Goal: Find specific page/section: Find specific page/section

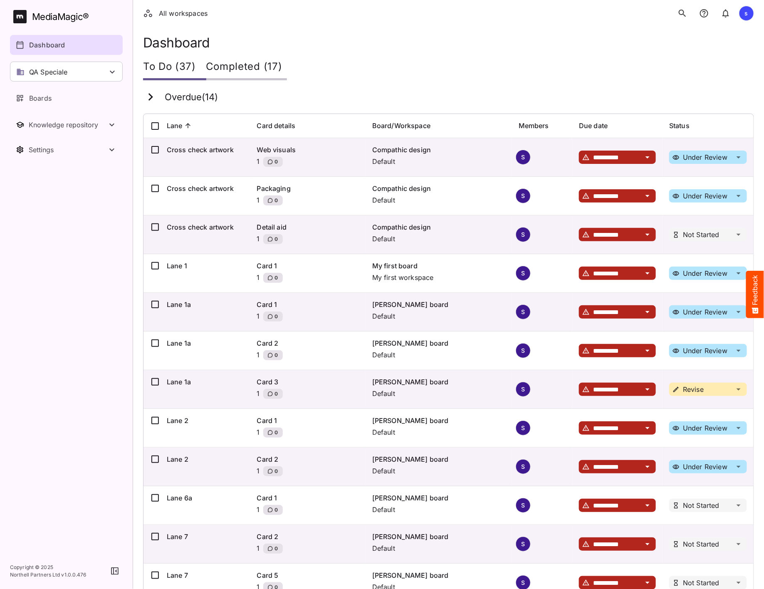
click at [683, 16] on icon "search" at bounding box center [683, 13] width 10 height 10
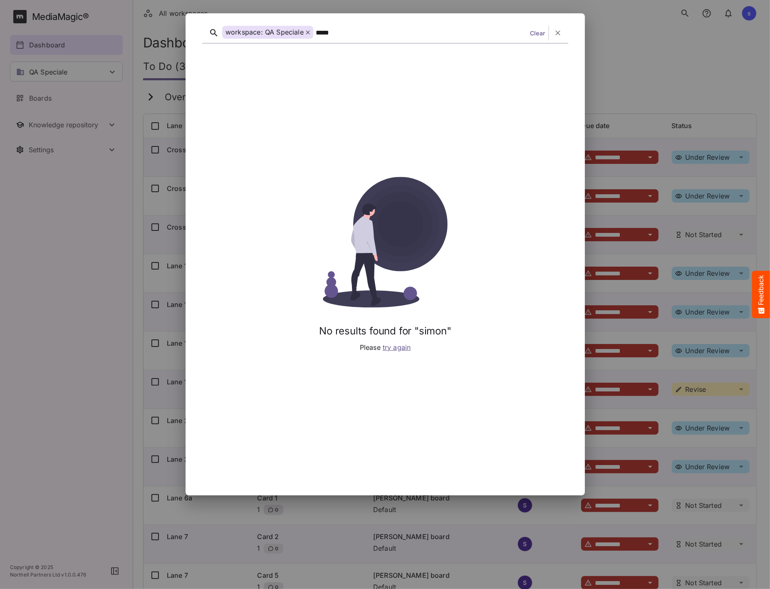
click at [321, 32] on div "*****" at bounding box center [420, 33] width 211 height 13
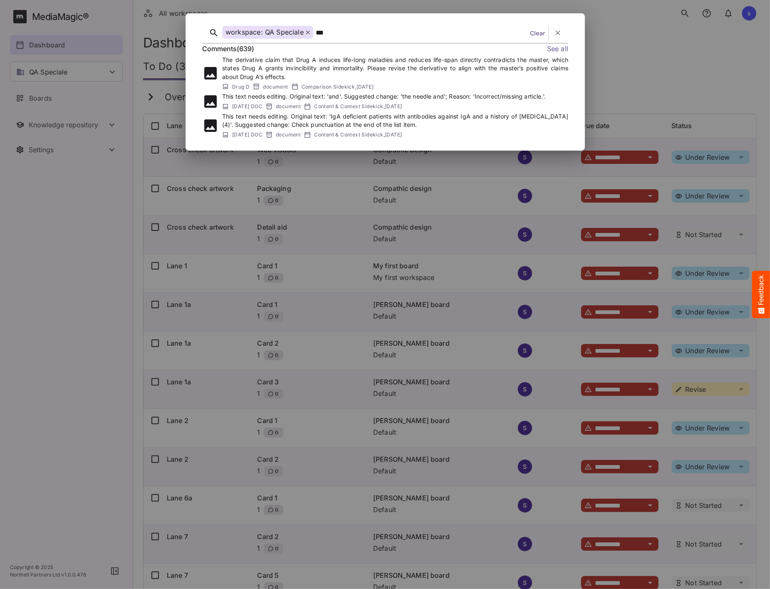
click at [351, 74] on p "The derivative claim that Drug A induces life-long maladies and reduces life-sp…" at bounding box center [395, 68] width 346 height 25
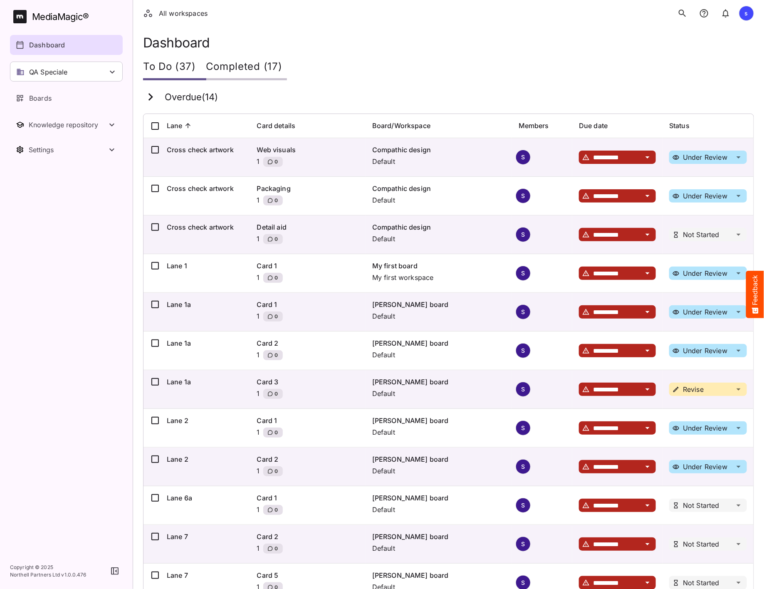
click at [685, 16] on icon "search" at bounding box center [683, 13] width 10 height 10
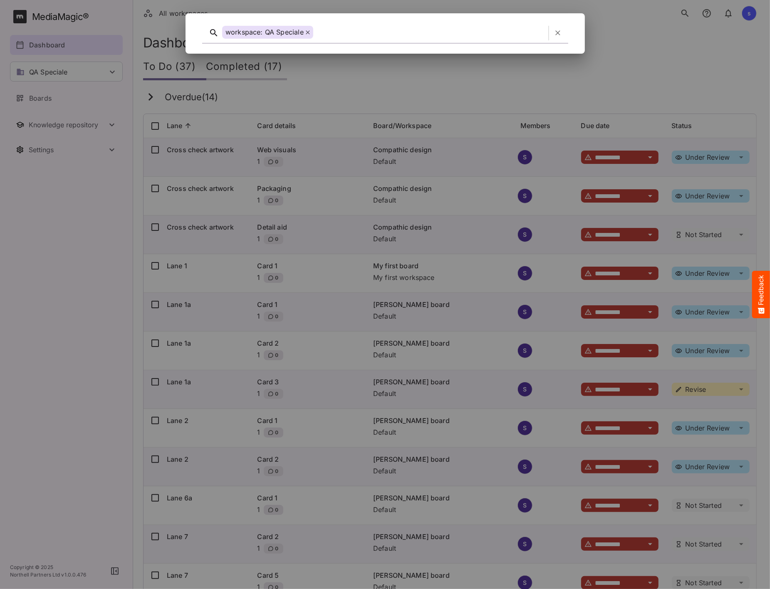
click at [352, 29] on div at bounding box center [429, 33] width 229 height 13
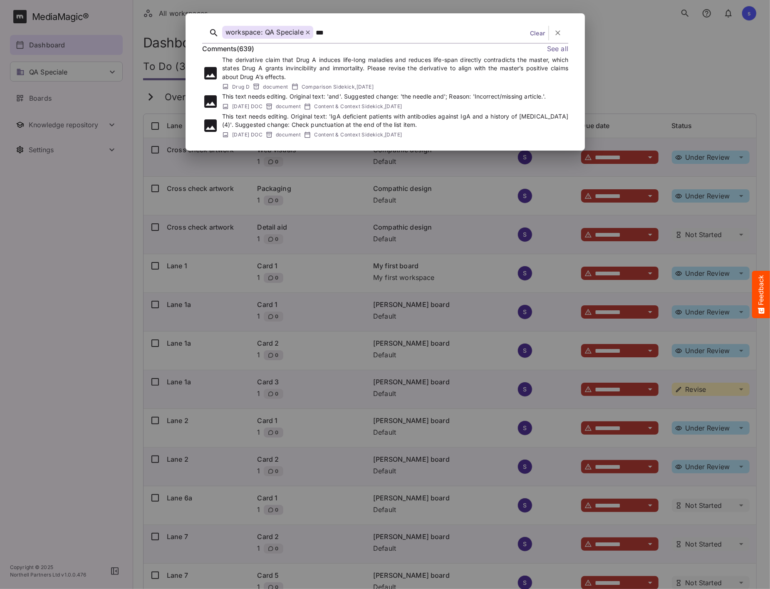
click at [240, 97] on p "This text needs editing. Original text: 'and'. Suggested change: 'the needle an…" at bounding box center [384, 96] width 324 height 8
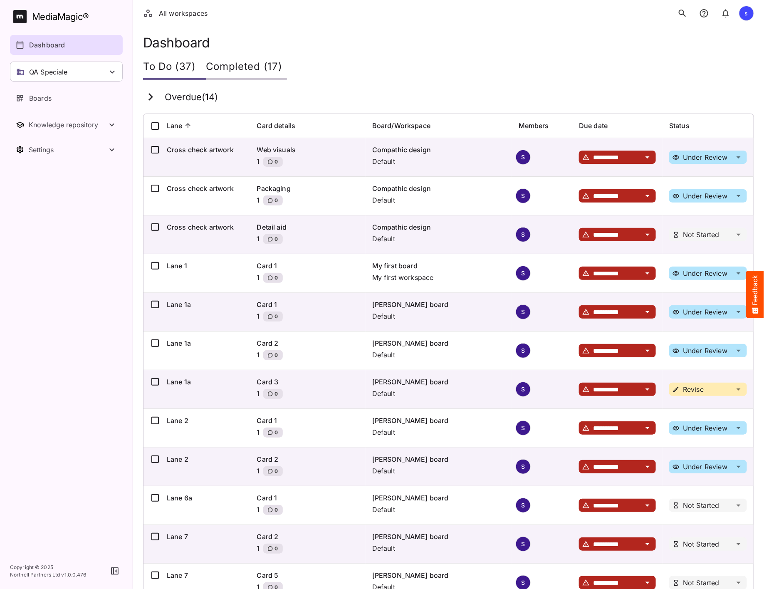
click at [380, 71] on div "To Do (37) Completed (17)" at bounding box center [448, 67] width 611 height 25
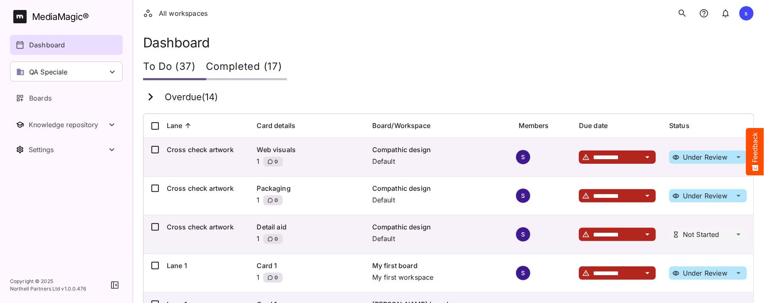
click at [683, 16] on icon "search" at bounding box center [683, 13] width 10 height 10
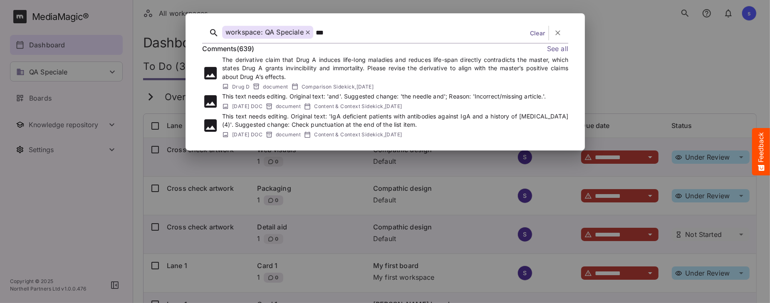
click at [279, 72] on p "The derivative claim that Drug A induces life-long maladies and reduces life-sp…" at bounding box center [395, 68] width 346 height 25
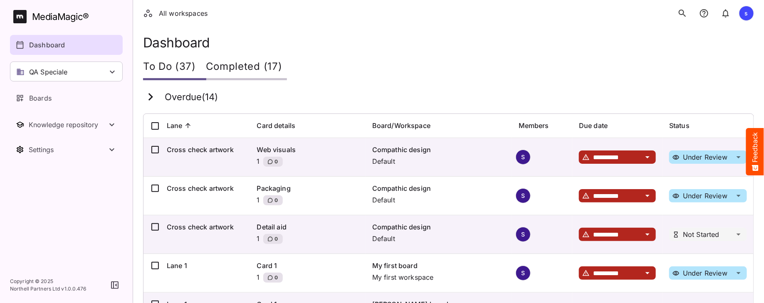
click at [683, 10] on icon "search" at bounding box center [682, 13] width 7 height 7
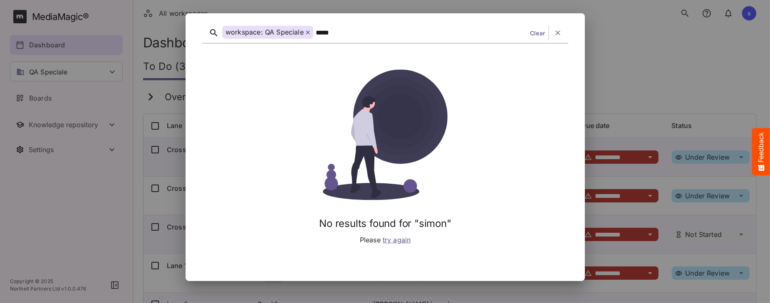
click at [332, 36] on div "*****" at bounding box center [420, 33] width 211 height 13
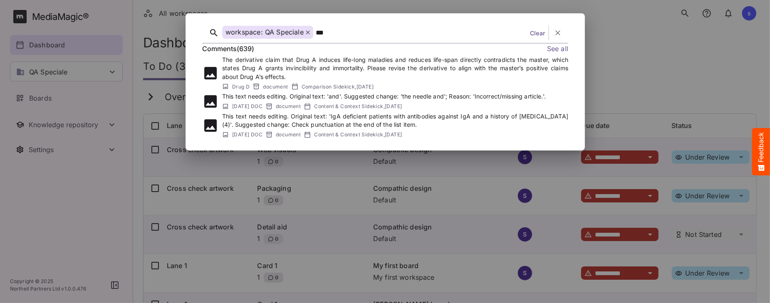
click at [78, 59] on div at bounding box center [385, 151] width 770 height 303
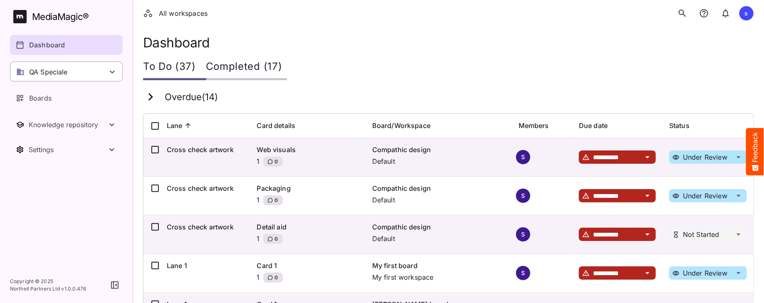
click at [78, 69] on div "QA Speciale" at bounding box center [66, 72] width 113 height 20
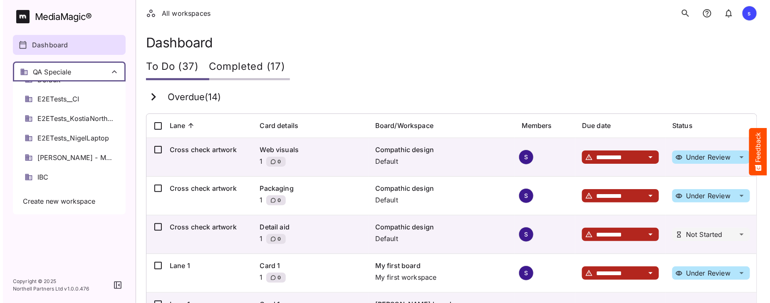
scroll to position [76, 0]
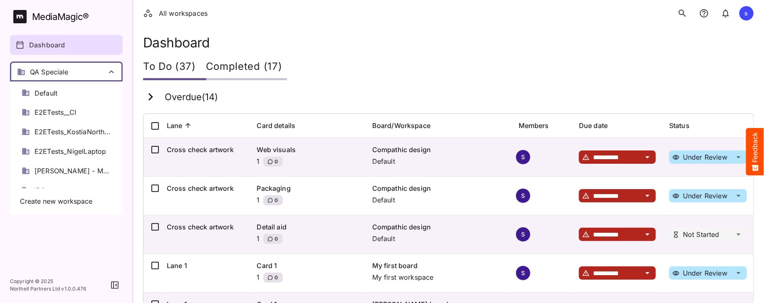
click at [352, 48] on div at bounding box center [382, 151] width 764 height 303
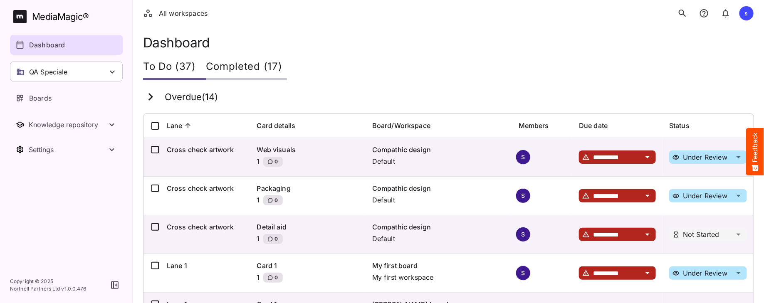
click at [685, 15] on icon "search" at bounding box center [682, 13] width 7 height 7
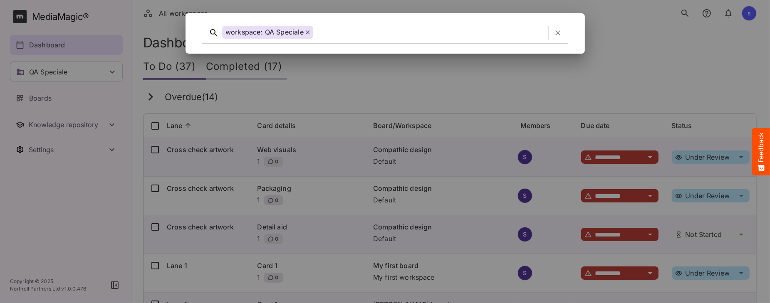
click at [355, 37] on div at bounding box center [429, 33] width 229 height 13
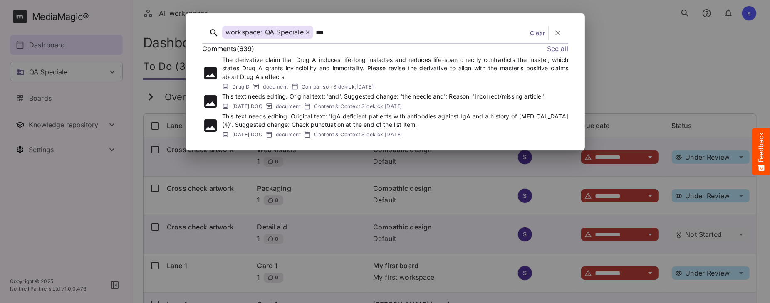
click at [285, 98] on p "This text needs editing. Original text: 'and'. Suggested change: 'the needle an…" at bounding box center [384, 96] width 324 height 8
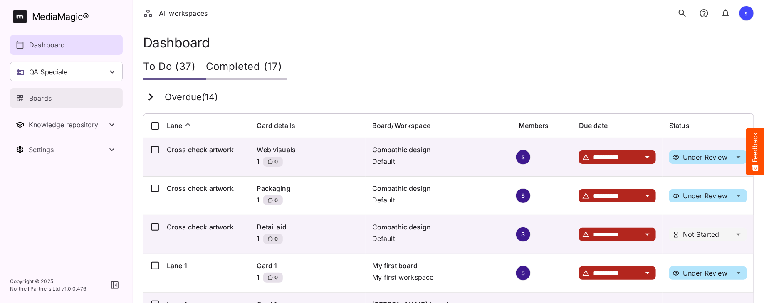
click at [52, 92] on link "Boards" at bounding box center [66, 98] width 113 height 20
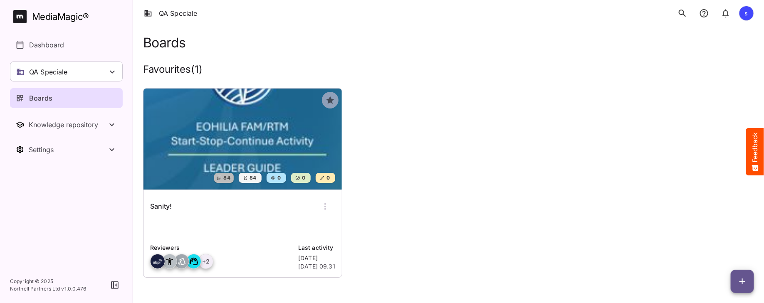
click at [193, 116] on img at bounding box center [243, 139] width 199 height 101
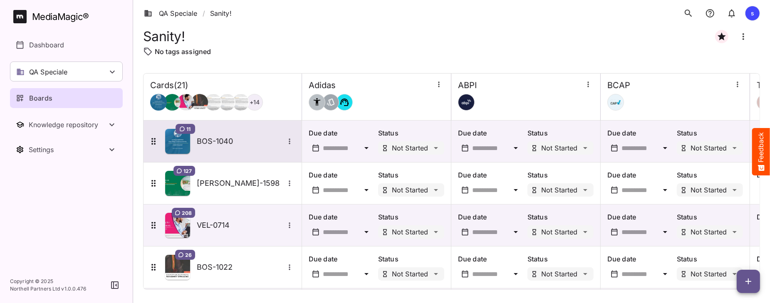
click at [215, 139] on h5 "BOS-1040" at bounding box center [240, 141] width 87 height 10
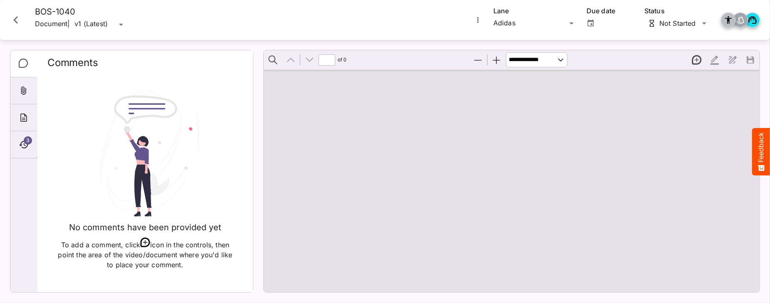
type input "*"
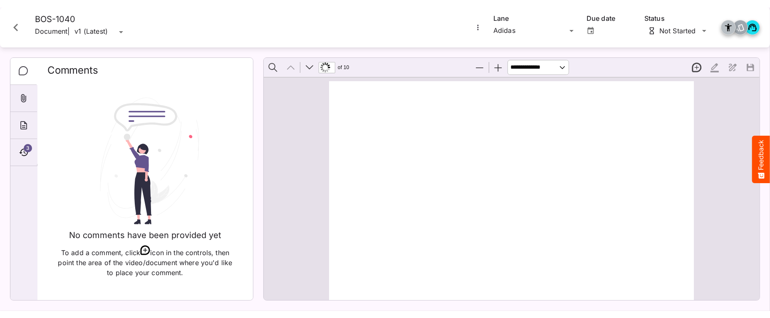
scroll to position [4, 0]
